Goal: Transaction & Acquisition: Book appointment/travel/reservation

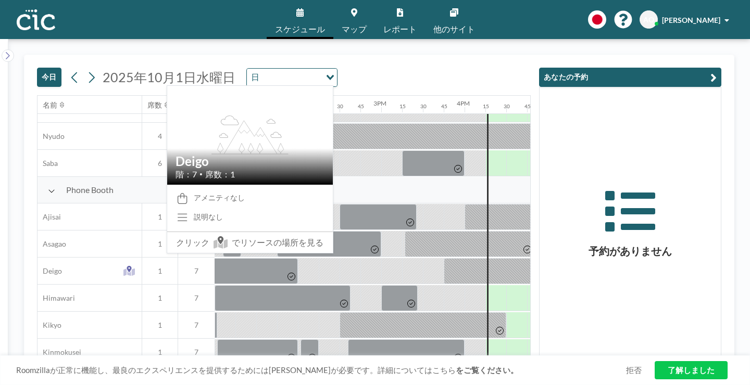
scroll to position [275, 1084]
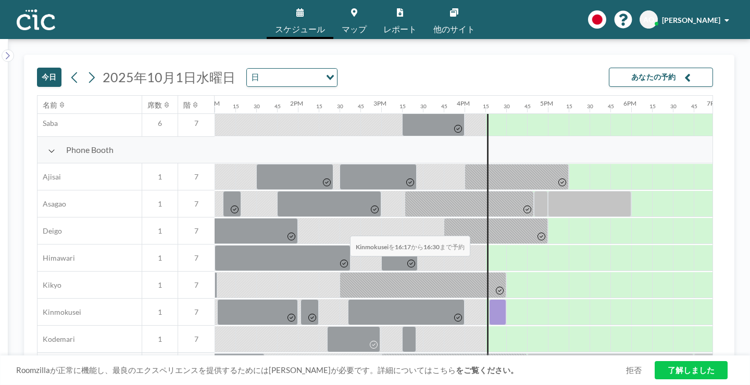
click at [489, 300] on div at bounding box center [497, 313] width 17 height 26
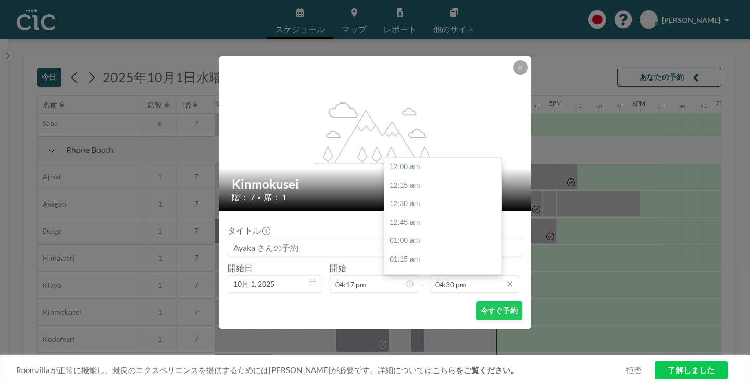
scroll to position [1098, 0]
click at [458, 276] on input "04:30 pm" at bounding box center [474, 285] width 89 height 18
click at [419, 355] on div "06:00 pm" at bounding box center [442, 364] width 117 height 19
type input "06:00 pm"
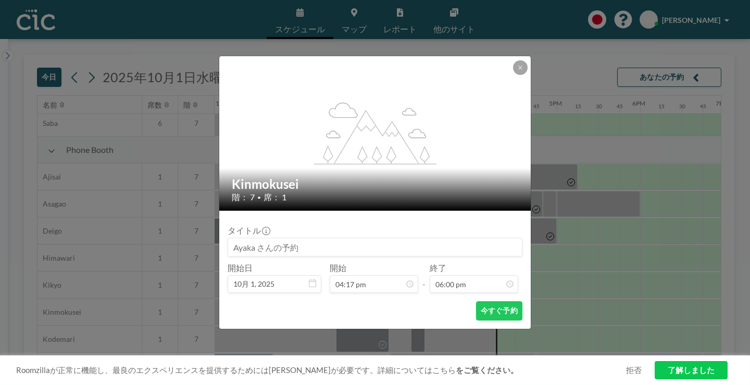
scroll to position [1197, 0]
click at [481, 302] on button "今すぐ予約" at bounding box center [499, 311] width 46 height 19
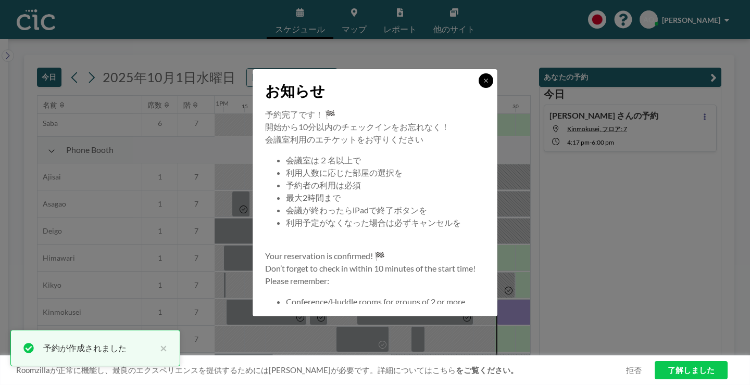
click at [483, 84] on icon at bounding box center [486, 81] width 6 height 6
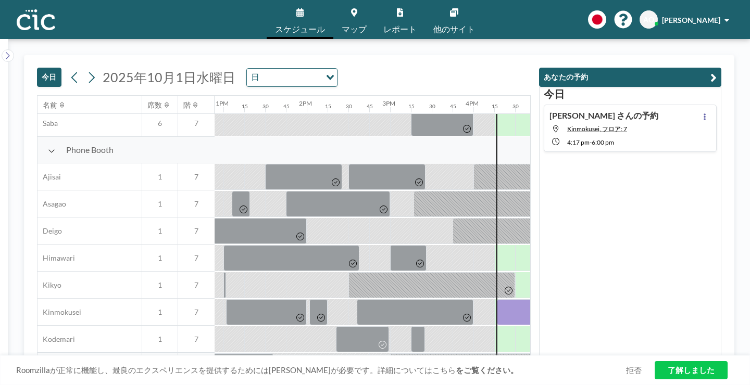
click at [629, 150] on div "[DATE] [PERSON_NAME]の予約 Kinmokusei, フロア: 7 4:17 PM - 6:00 PM" at bounding box center [630, 222] width 182 height 270
